Goal: Task Accomplishment & Management: Use online tool/utility

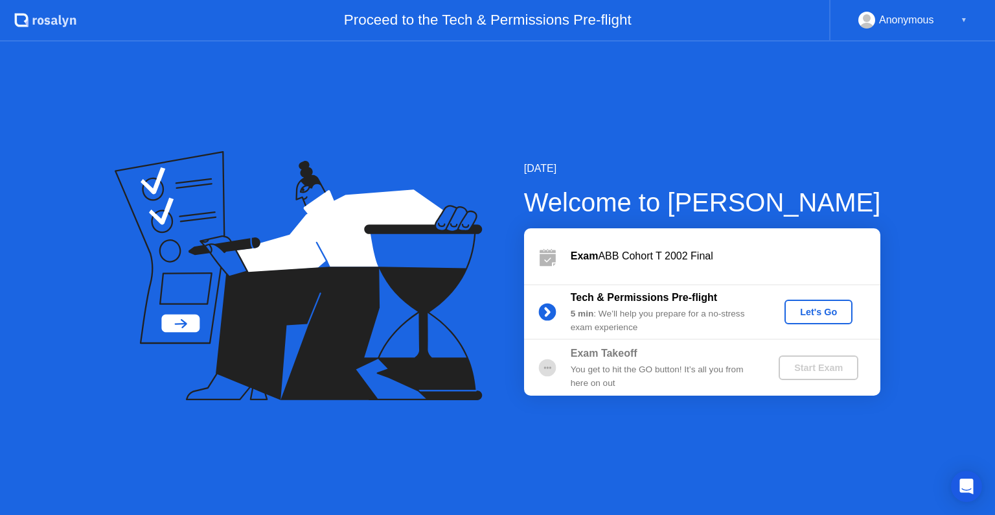
click at [816, 308] on div "Let's Go" at bounding box center [819, 312] width 58 height 10
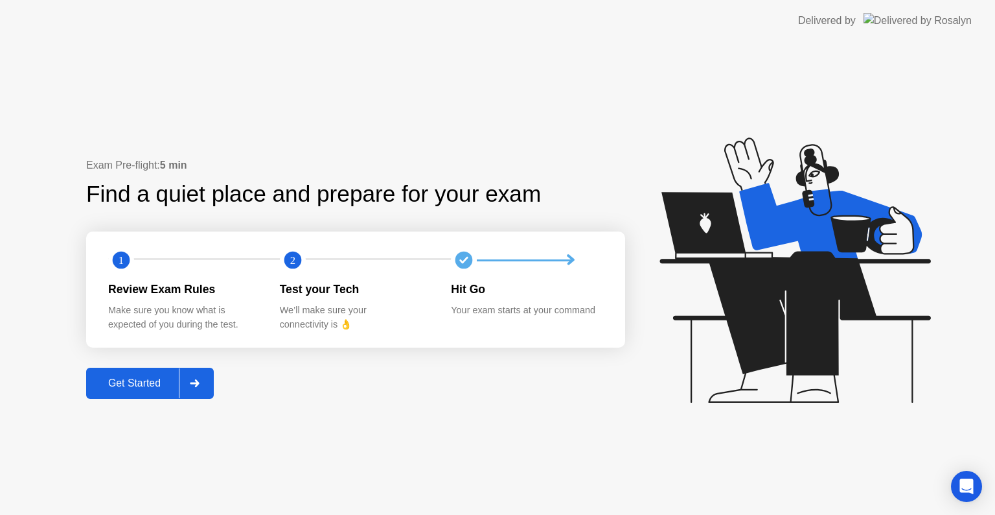
click at [130, 386] on div "Get Started" at bounding box center [134, 383] width 89 height 12
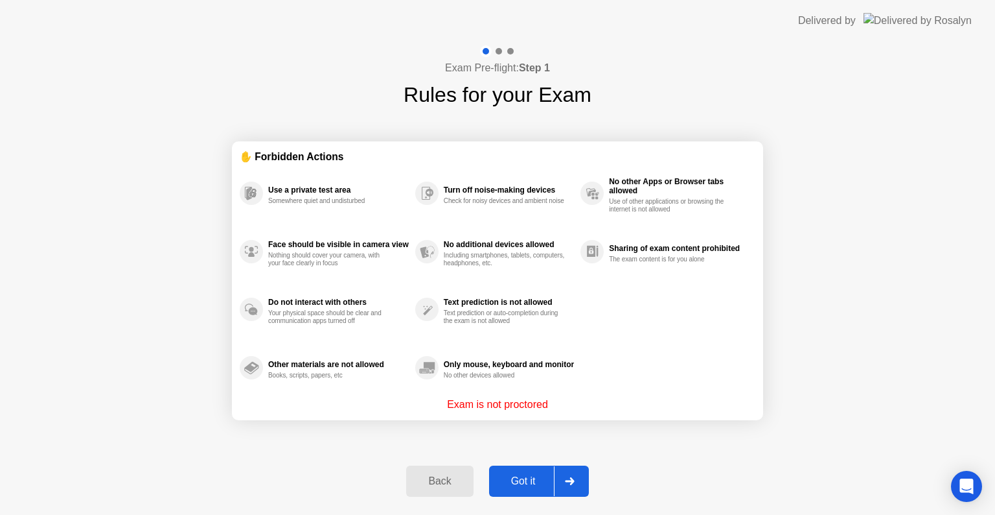
click at [505, 477] on div "Got it" at bounding box center [523, 481] width 61 height 12
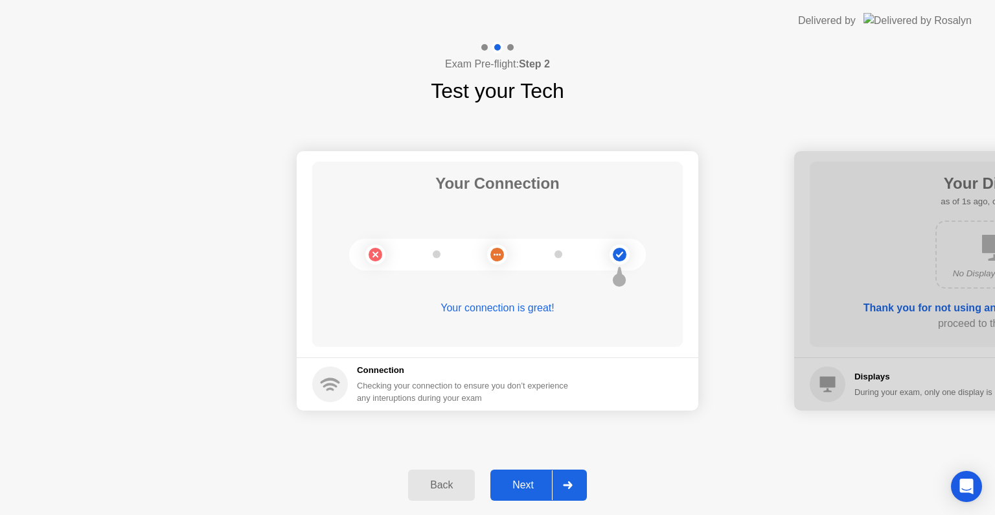
click at [514, 479] on div "Next" at bounding box center [523, 485] width 58 height 12
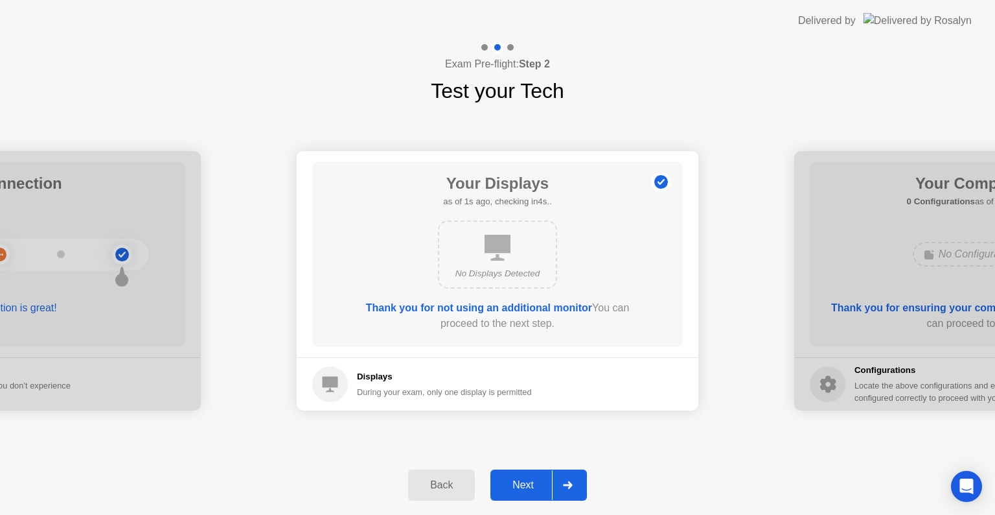
click at [514, 479] on div "Next" at bounding box center [523, 485] width 58 height 12
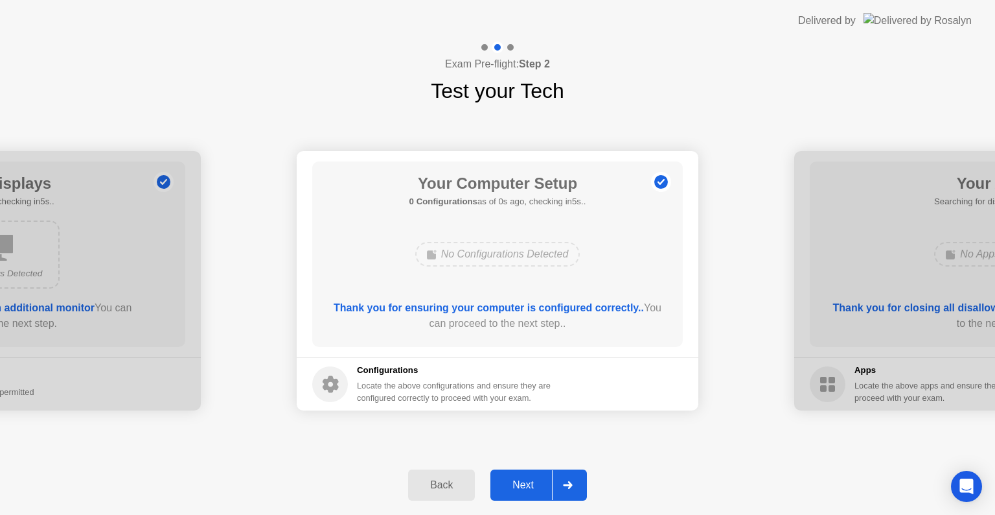
click at [514, 479] on div "Next" at bounding box center [523, 485] width 58 height 12
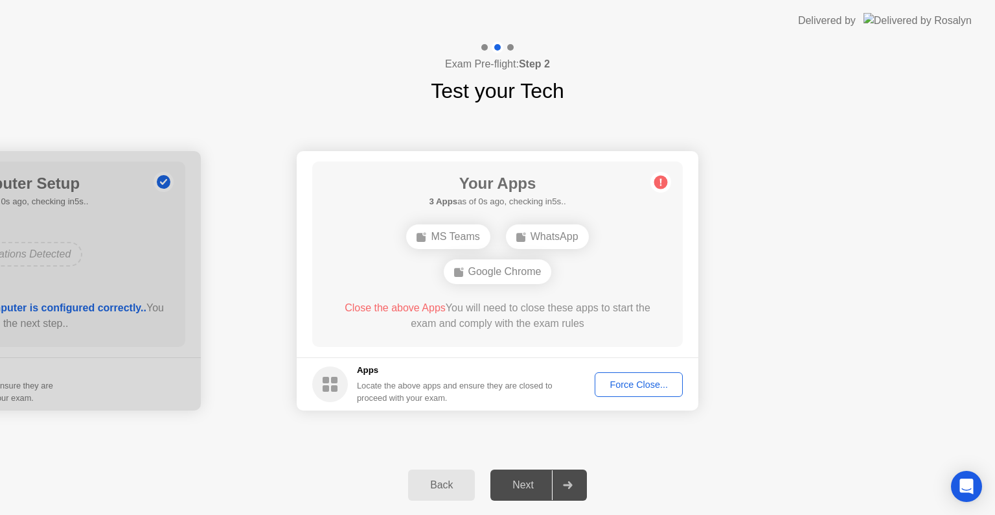
click at [514, 479] on div "Next" at bounding box center [523, 485] width 58 height 12
click at [621, 385] on div "Force Close..." at bounding box center [638, 384] width 79 height 10
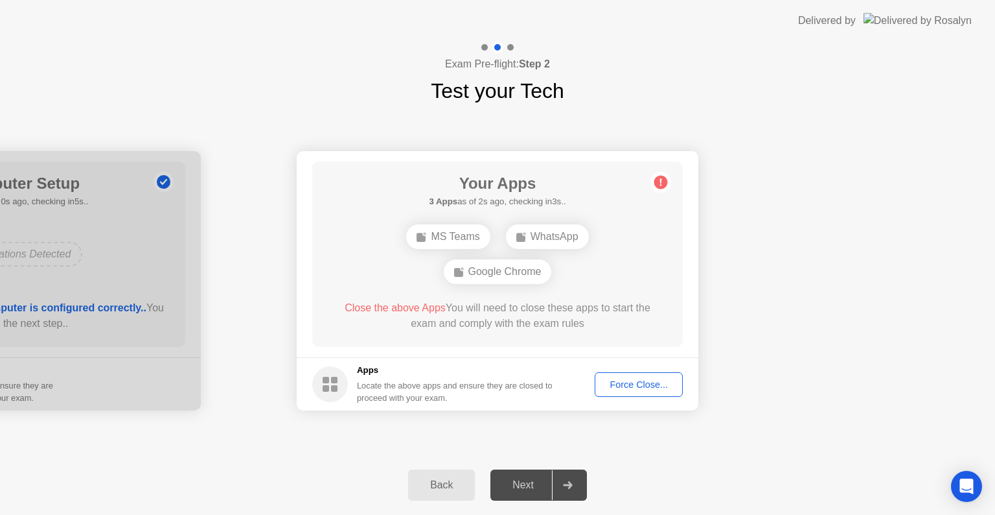
click at [625, 382] on div "Force Close..." at bounding box center [638, 384] width 79 height 10
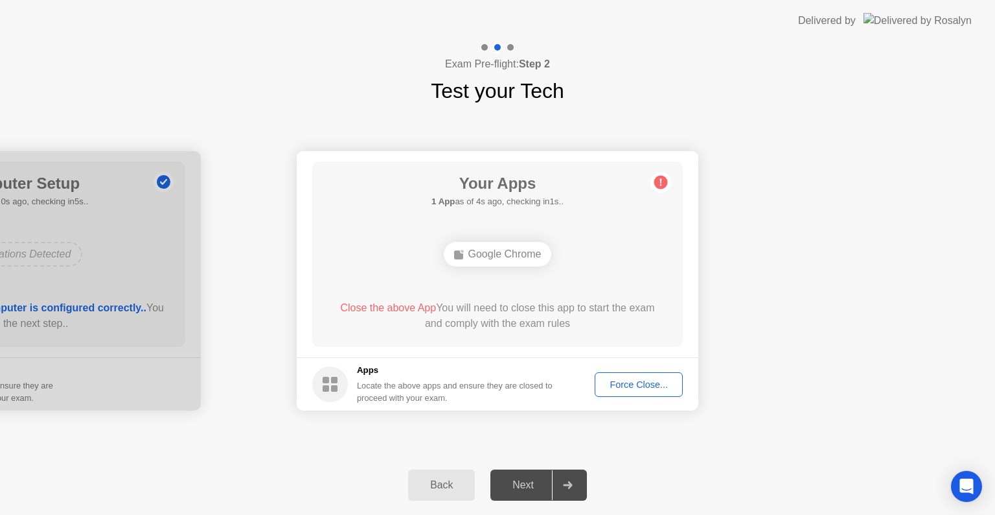
click at [629, 384] on div "Force Close..." at bounding box center [638, 384] width 79 height 10
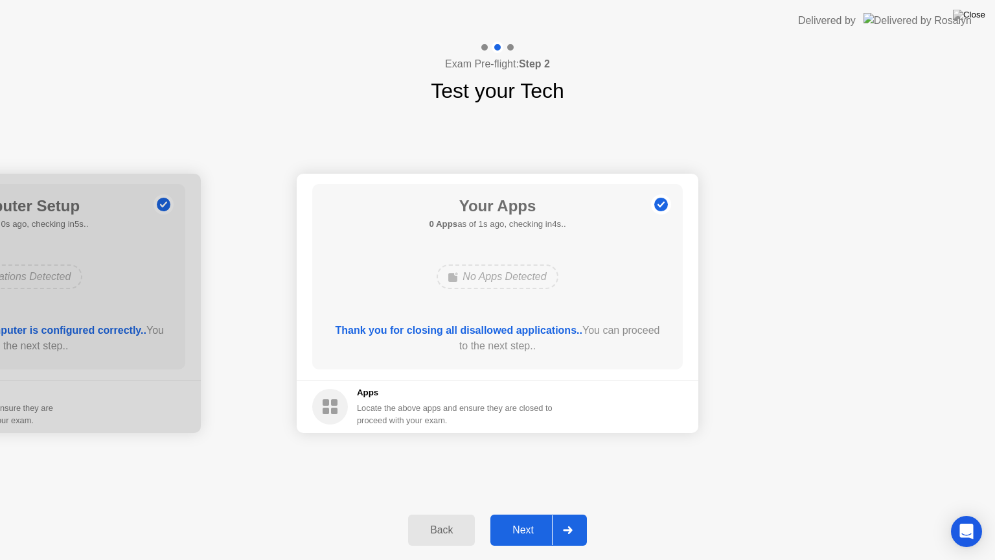
click at [508, 514] on div "Next" at bounding box center [523, 530] width 58 height 12
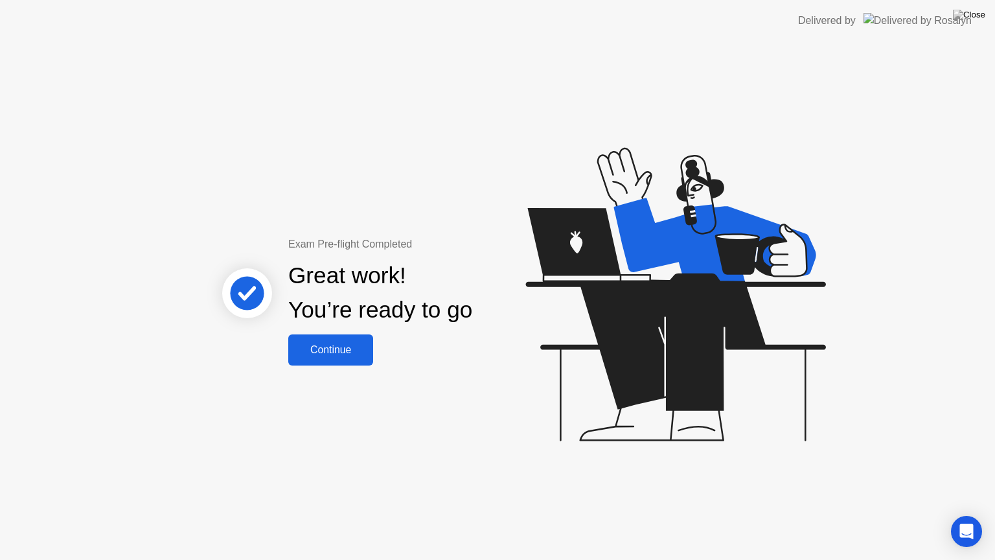
click at [336, 344] on div "Continue" at bounding box center [330, 350] width 77 height 12
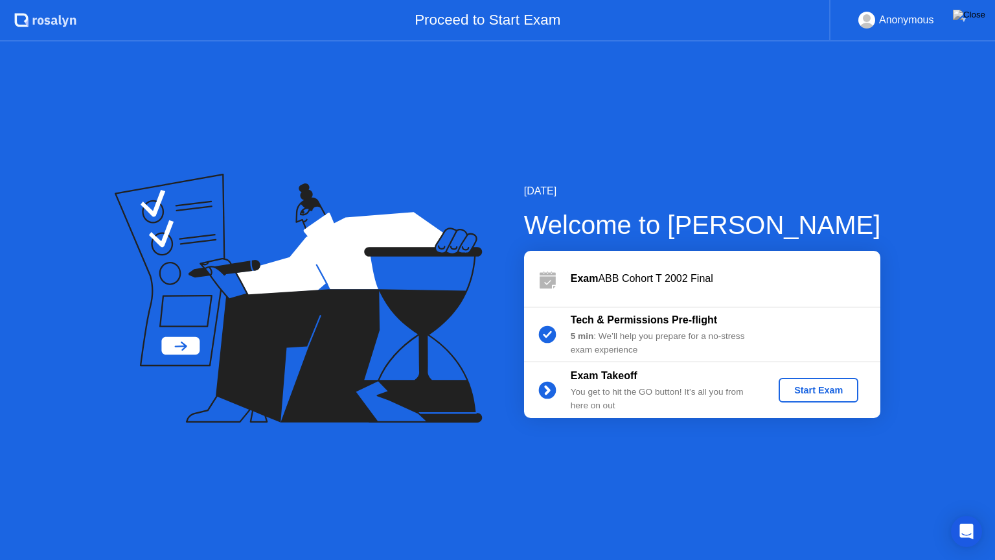
click at [824, 387] on div "Start Exam" at bounding box center [818, 390] width 69 height 10
